Goal: Download file/media

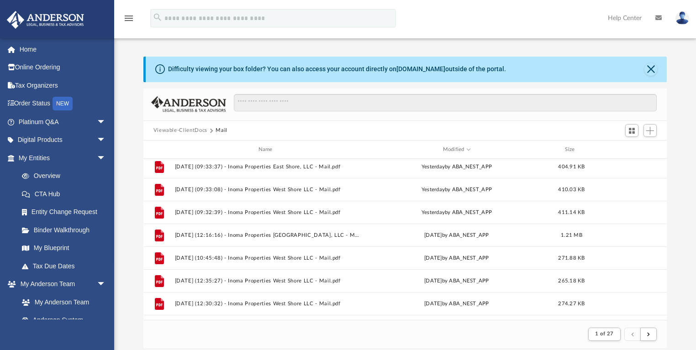
scroll to position [73, 0]
click at [332, 130] on div "Viewable-ClientDocs Mail" at bounding box center [405, 131] width 524 height 20
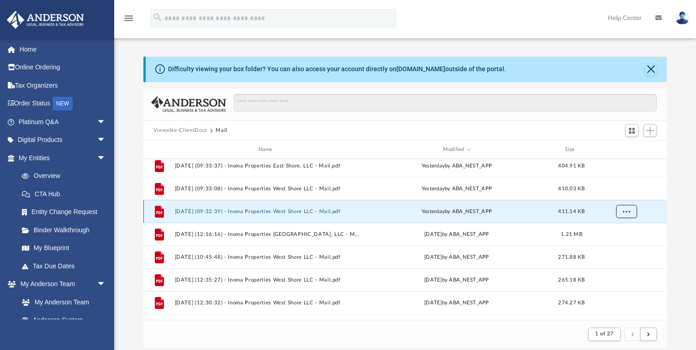
click at [627, 211] on span "More options" at bounding box center [625, 211] width 7 height 5
click at [621, 232] on li "Preview" at bounding box center [618, 231] width 26 height 10
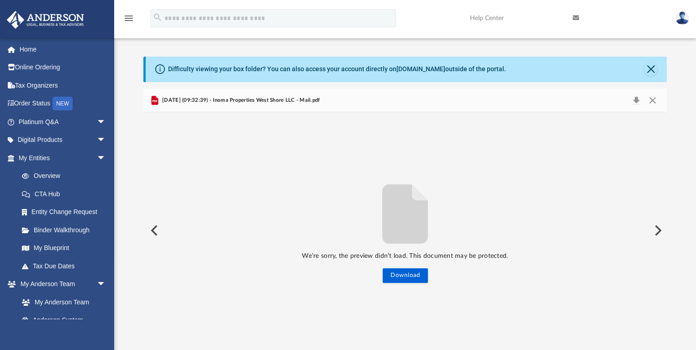
click at [659, 230] on button "Preview" at bounding box center [657, 231] width 20 height 26
click at [409, 272] on button "Download" at bounding box center [405, 276] width 45 height 15
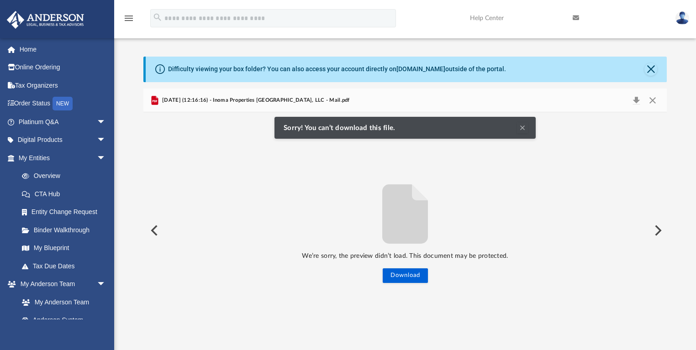
click at [316, 184] on div "We’re sorry, the preview didn’t load. This document may be protected. Download" at bounding box center [405, 231] width 524 height 106
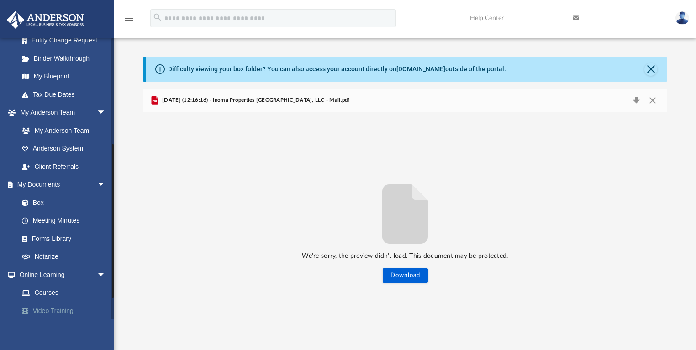
scroll to position [219, 0]
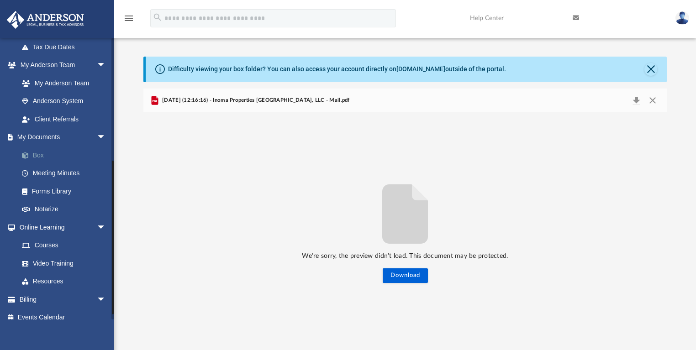
click at [37, 158] on link "Box" at bounding box center [66, 155] width 107 height 18
click at [41, 153] on link "Box" at bounding box center [66, 155] width 107 height 18
click at [37, 157] on link "Box" at bounding box center [66, 155] width 107 height 18
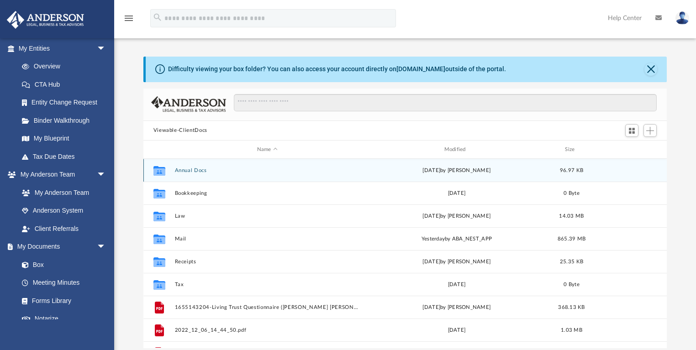
scroll to position [202, 518]
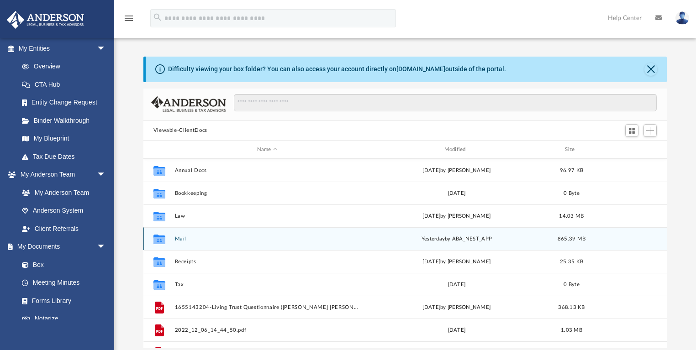
click at [184, 236] on button "Mail" at bounding box center [266, 239] width 185 height 6
